Goal: Task Accomplishment & Management: Complete application form

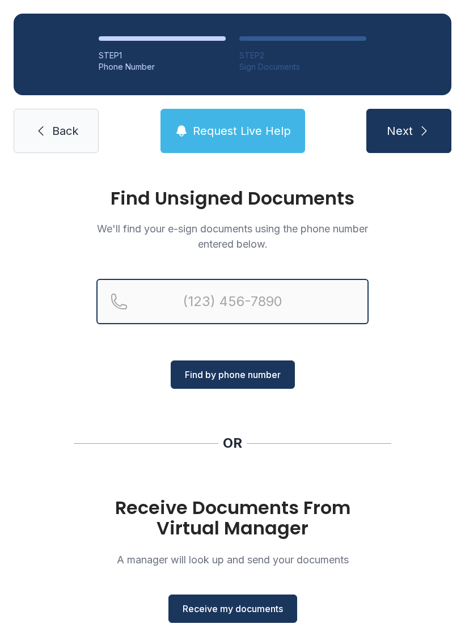
click at [258, 296] on input "Reservation phone number" at bounding box center [232, 301] width 272 height 45
type input "("
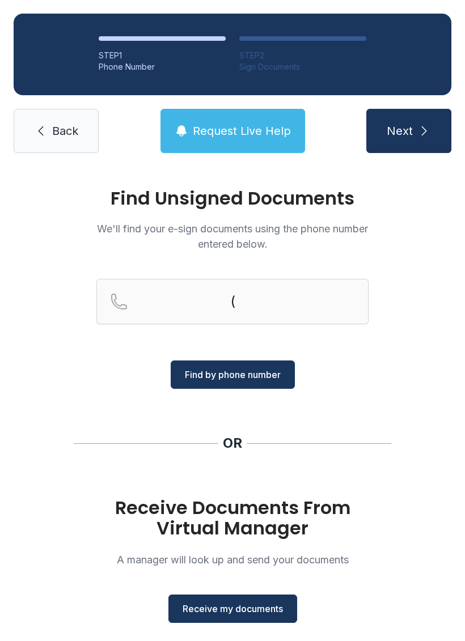
click at [372, 398] on div "Find Unsigned Documents We'll find your e-sign documents using the phone number…" at bounding box center [232, 418] width 465 height 502
click at [241, 603] on span "Receive my documents" at bounding box center [233, 609] width 100 height 14
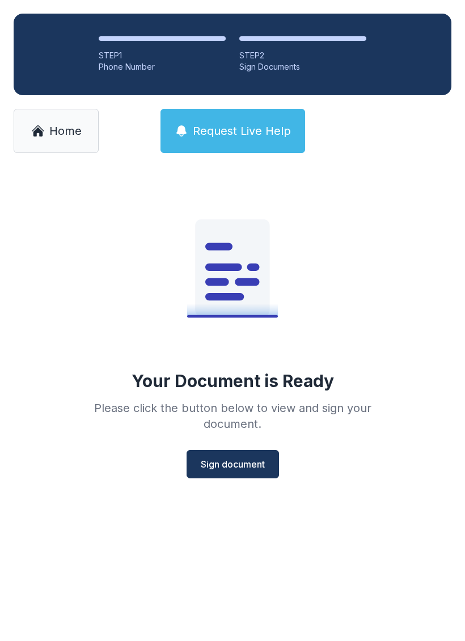
click at [240, 456] on button "Sign document" at bounding box center [233, 464] width 92 height 28
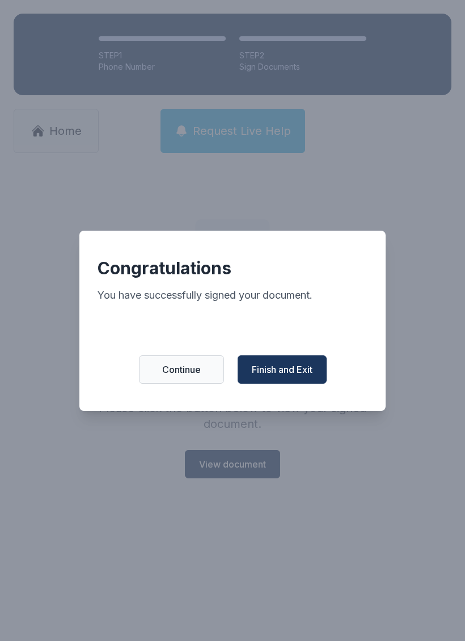
click at [297, 376] on span "Finish and Exit" at bounding box center [282, 370] width 61 height 14
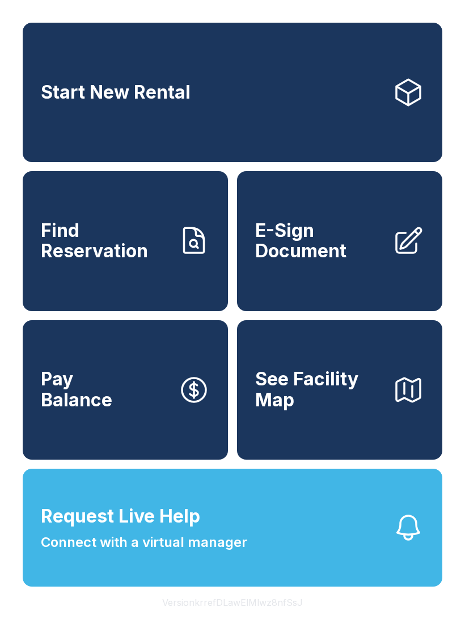
click at [318, 252] on span "E-Sign Document" at bounding box center [319, 241] width 128 height 41
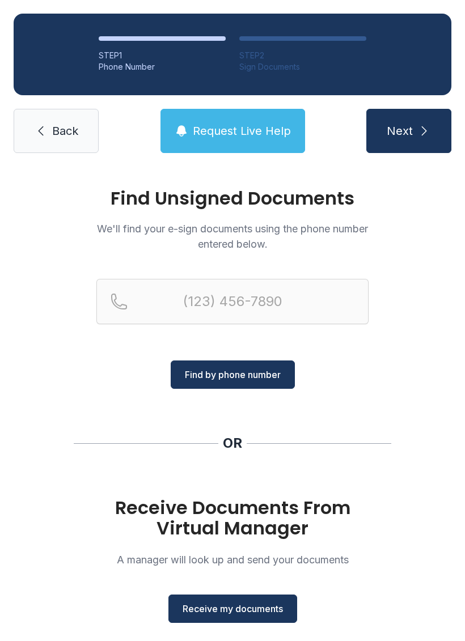
click at [242, 607] on span "Receive my documents" at bounding box center [233, 609] width 100 height 14
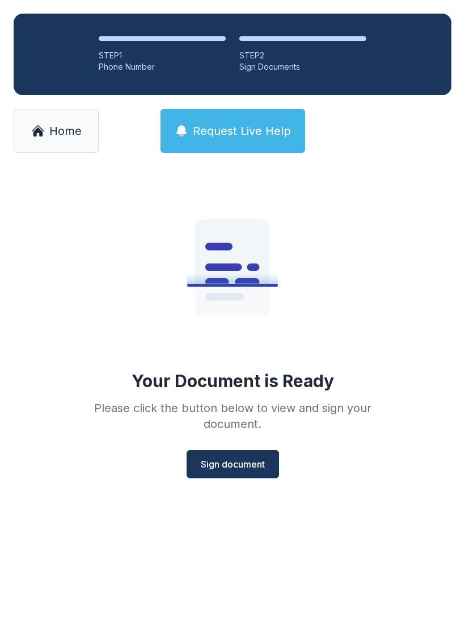
click at [253, 478] on button "Sign document" at bounding box center [233, 464] width 92 height 28
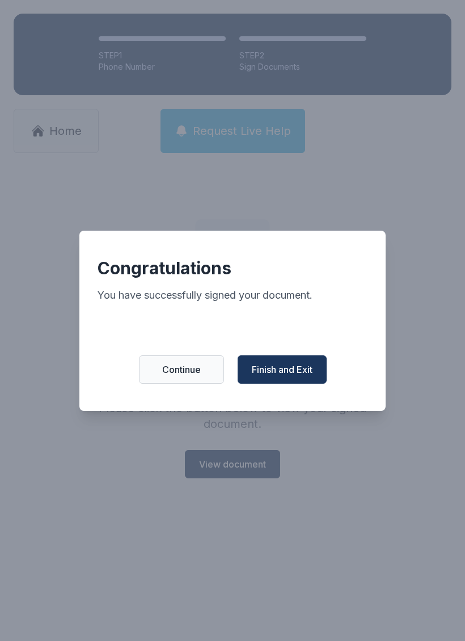
click at [298, 371] on span "Finish and Exit" at bounding box center [282, 370] width 61 height 14
